Goal: Information Seeking & Learning: Learn about a topic

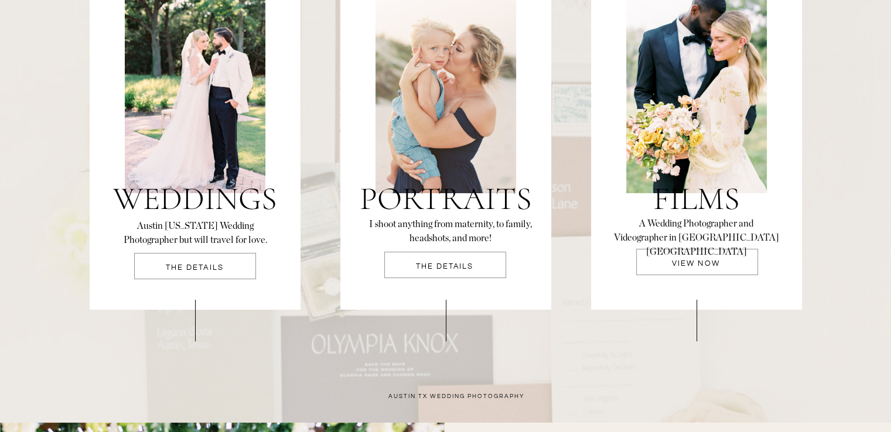
scroll to position [2459, 0]
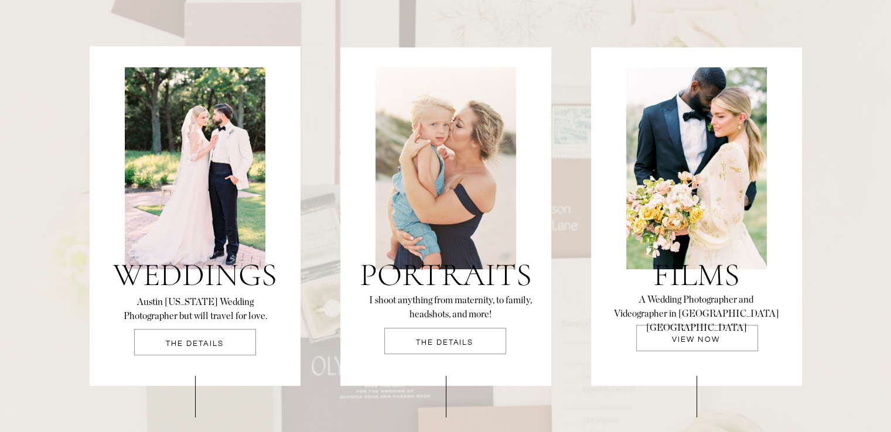
click at [184, 269] on h3 "Weddings" at bounding box center [195, 278] width 175 height 40
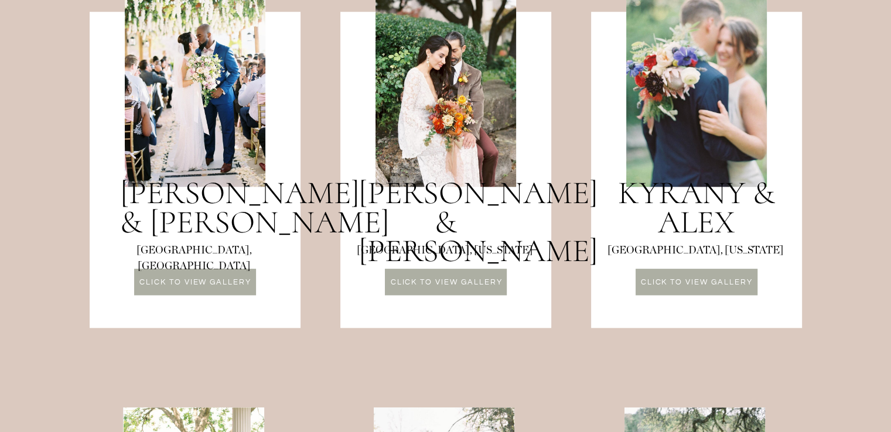
scroll to position [1113, 0]
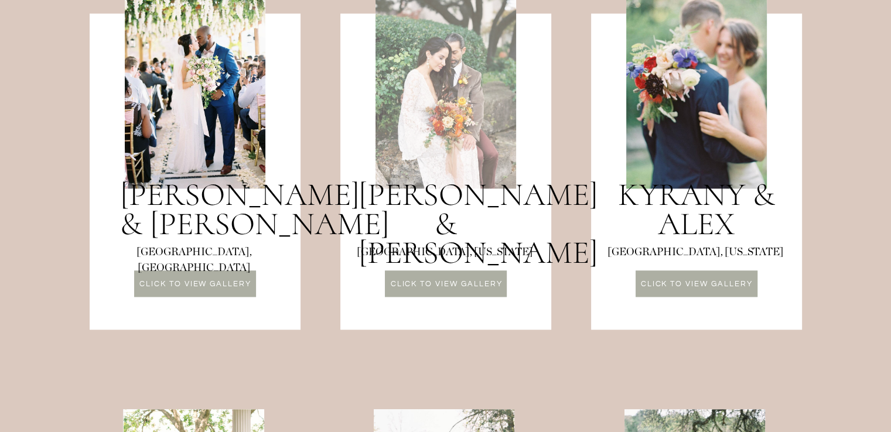
click at [499, 138] on div at bounding box center [445, 88] width 141 height 202
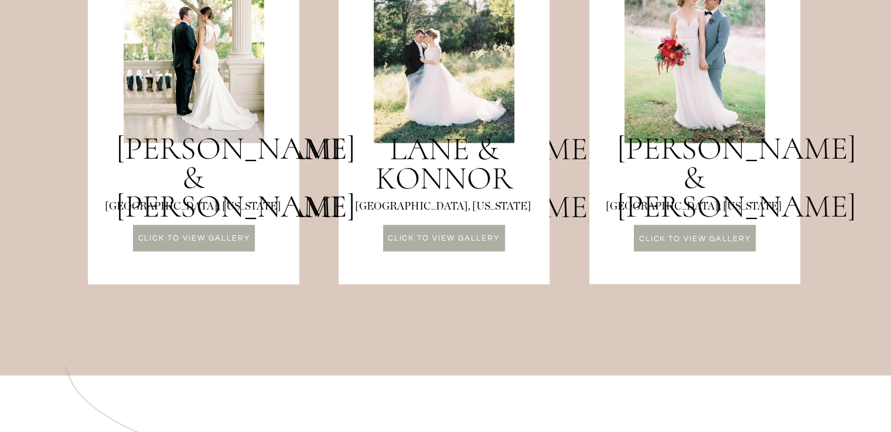
scroll to position [1522, 0]
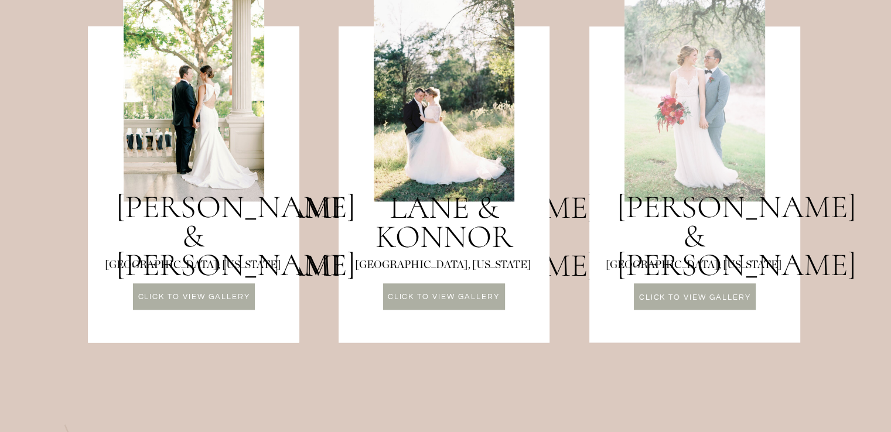
click at [683, 129] on div at bounding box center [694, 100] width 141 height 202
